Goal: Information Seeking & Learning: Learn about a topic

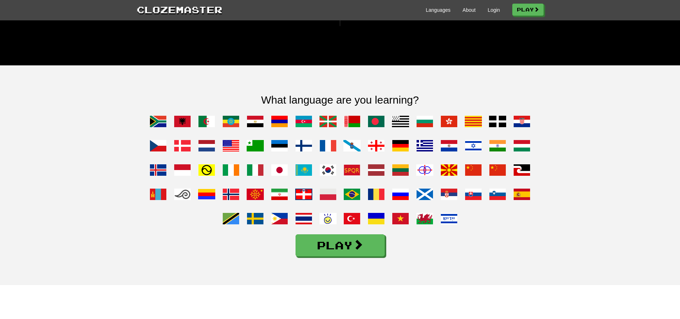
scroll to position [500, 0]
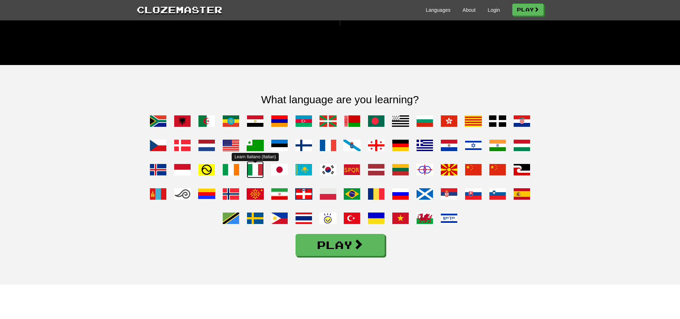
click at [250, 178] on span at bounding box center [255, 169] width 17 height 17
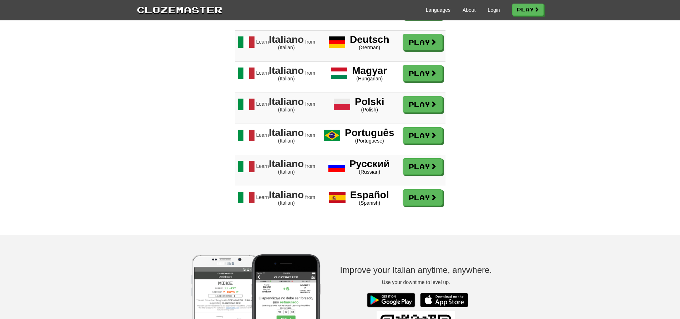
scroll to position [750, 0]
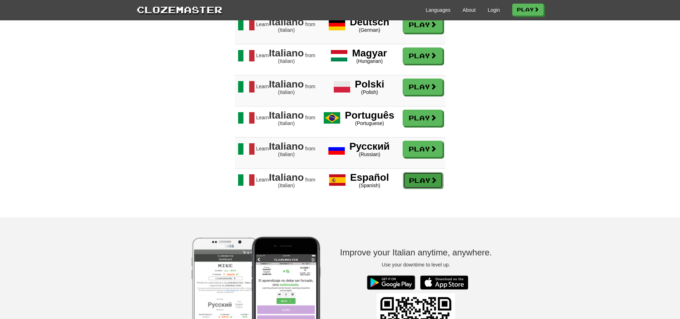
click at [406, 185] on link "Play" at bounding box center [423, 180] width 40 height 16
